Goal: Share content: Share content

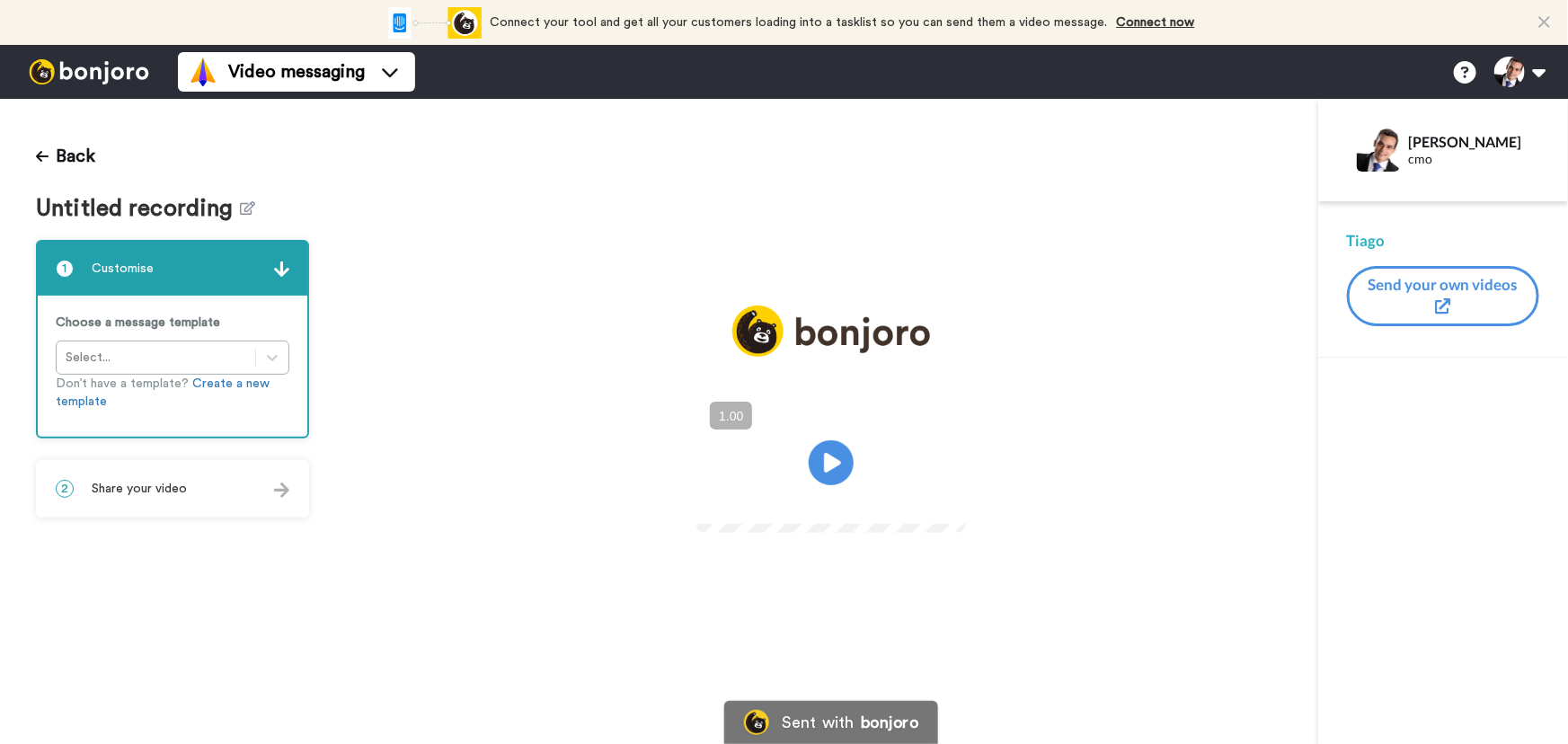
click at [263, 503] on div "2 Share your video" at bounding box center [172, 489] width 270 height 54
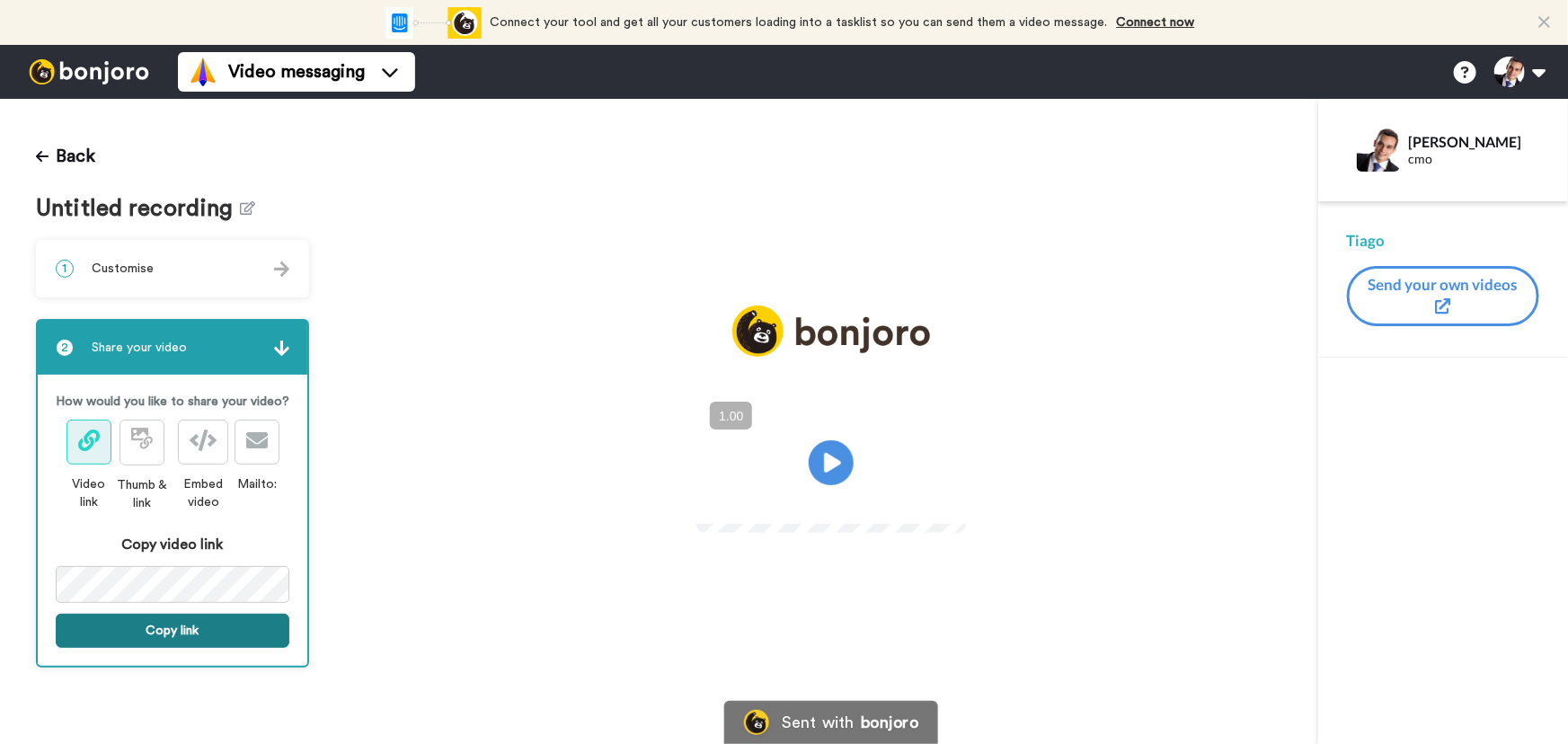
click at [219, 623] on button "Copy link" at bounding box center [172, 631] width 233 height 35
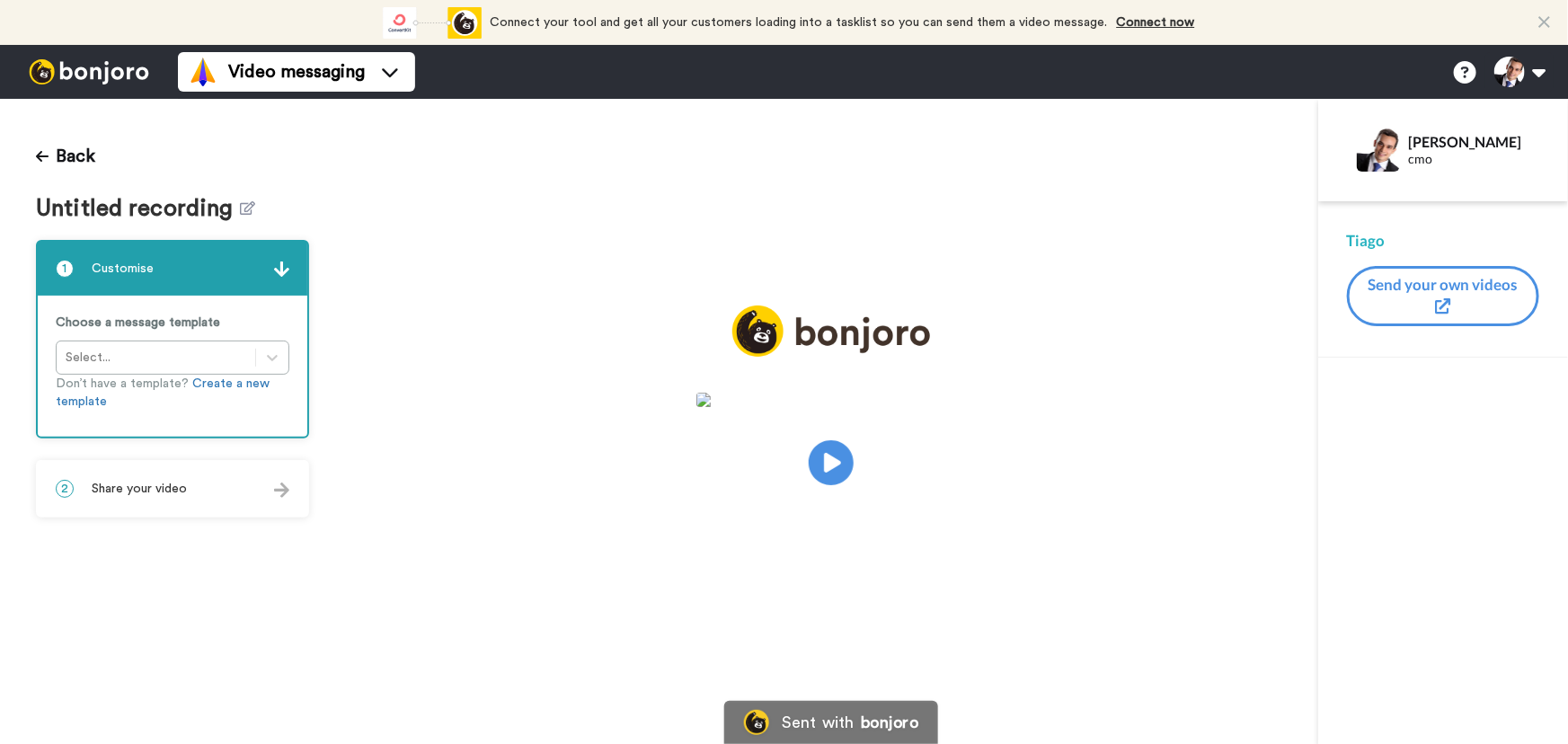
click at [226, 513] on div "2 Share your video" at bounding box center [172, 489] width 270 height 54
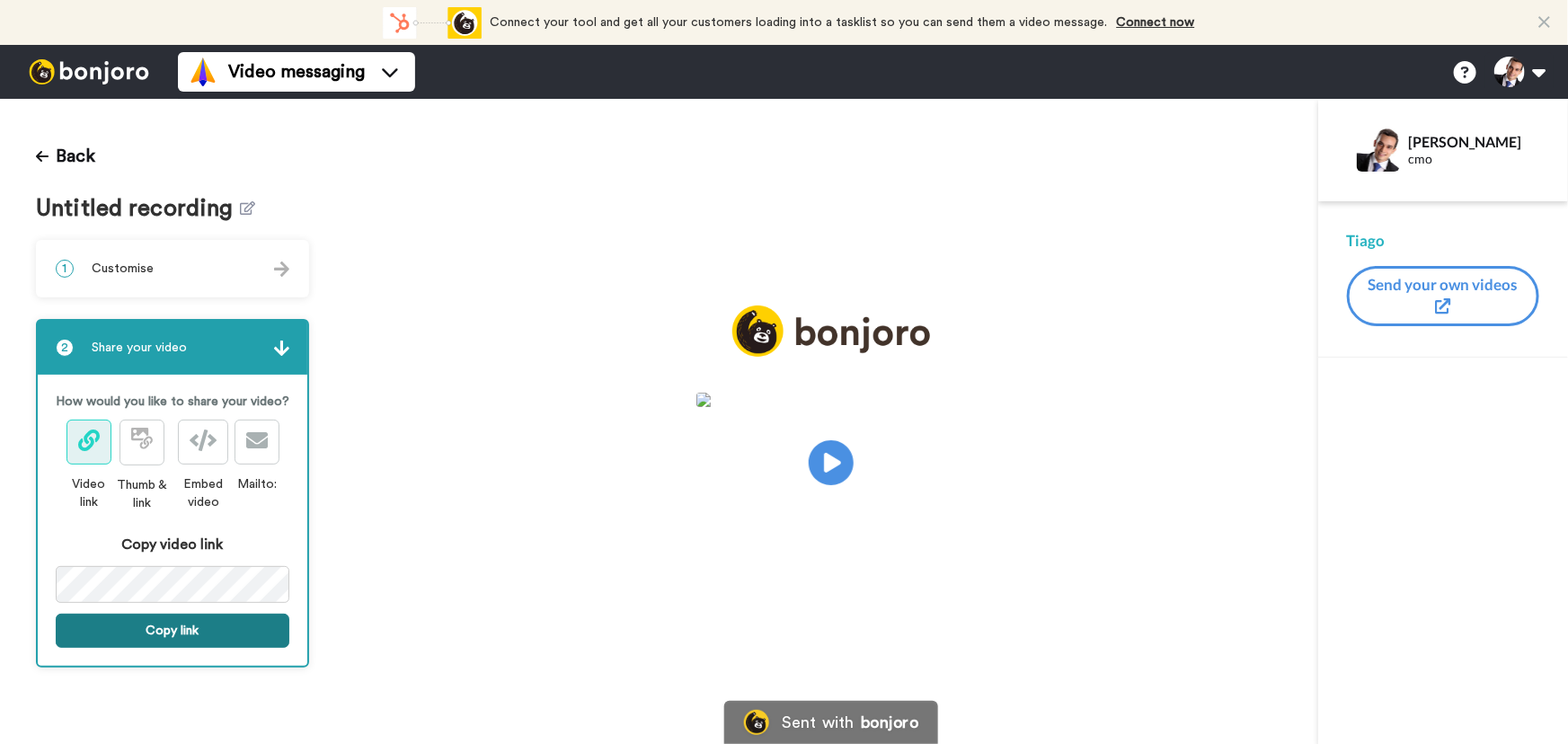
click at [200, 646] on button "Copy link" at bounding box center [172, 631] width 233 height 35
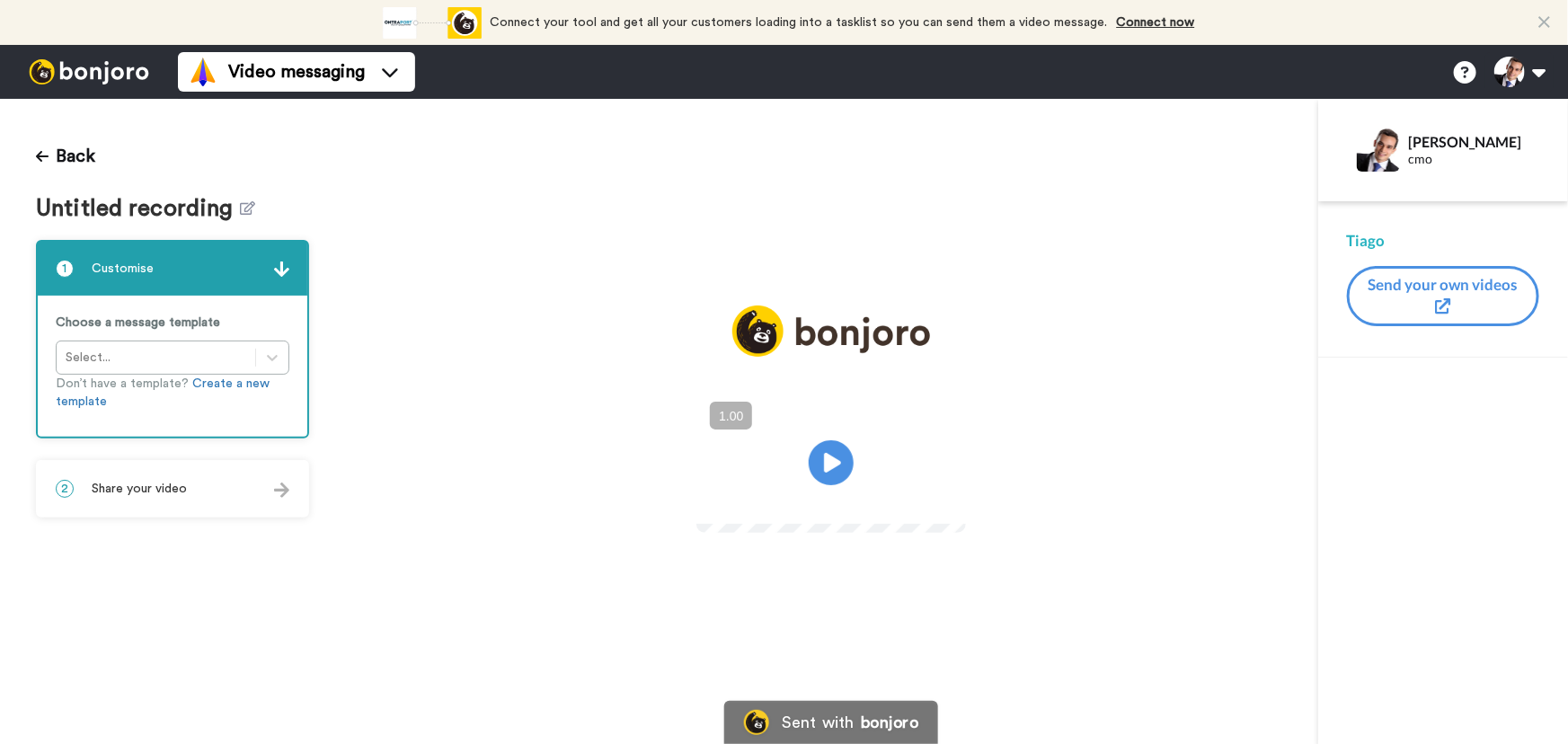
drag, startPoint x: 433, startPoint y: 259, endPoint x: 333, endPoint y: 360, distance: 142.1
click at [433, 305] on div "Play/Pause" at bounding box center [832, 432] width 974 height 254
click at [150, 495] on span "Share your video" at bounding box center [138, 489] width 95 height 18
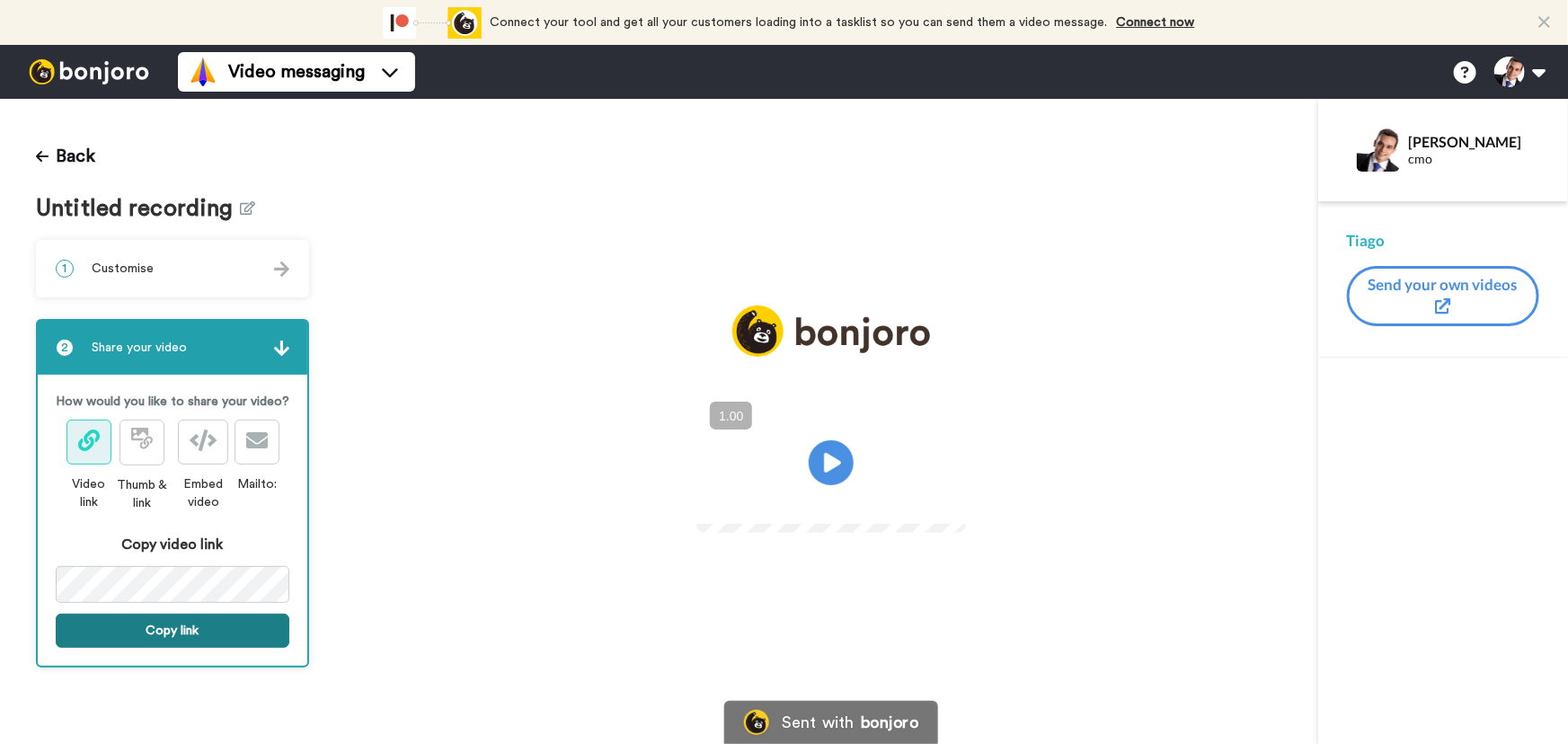
click at [242, 636] on button "Copy link" at bounding box center [172, 631] width 233 height 35
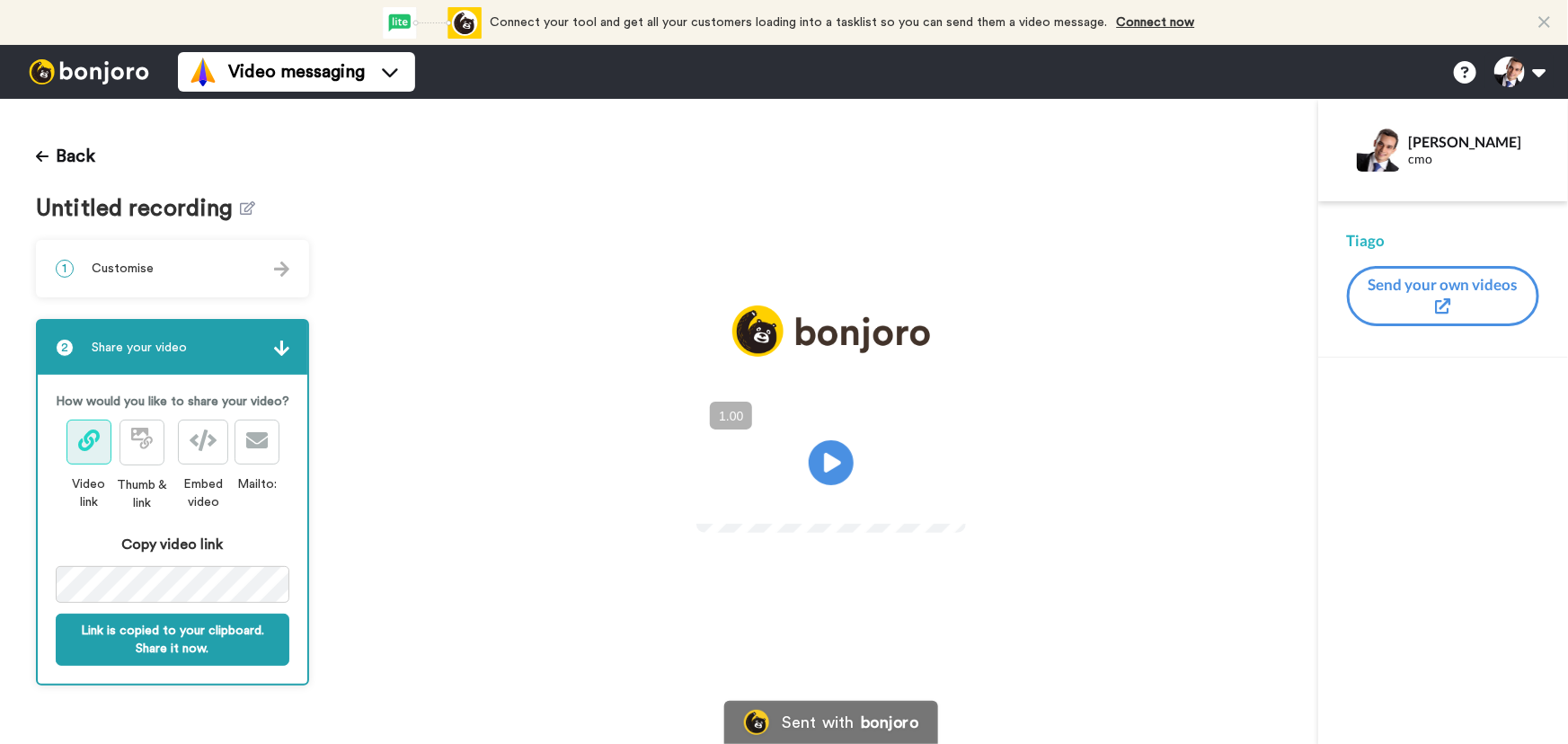
drag, startPoint x: 403, startPoint y: 264, endPoint x: 327, endPoint y: 149, distance: 137.8
click at [403, 305] on div "Play/Pause" at bounding box center [832, 432] width 974 height 254
